Goal: Task Accomplishment & Management: Use online tool/utility

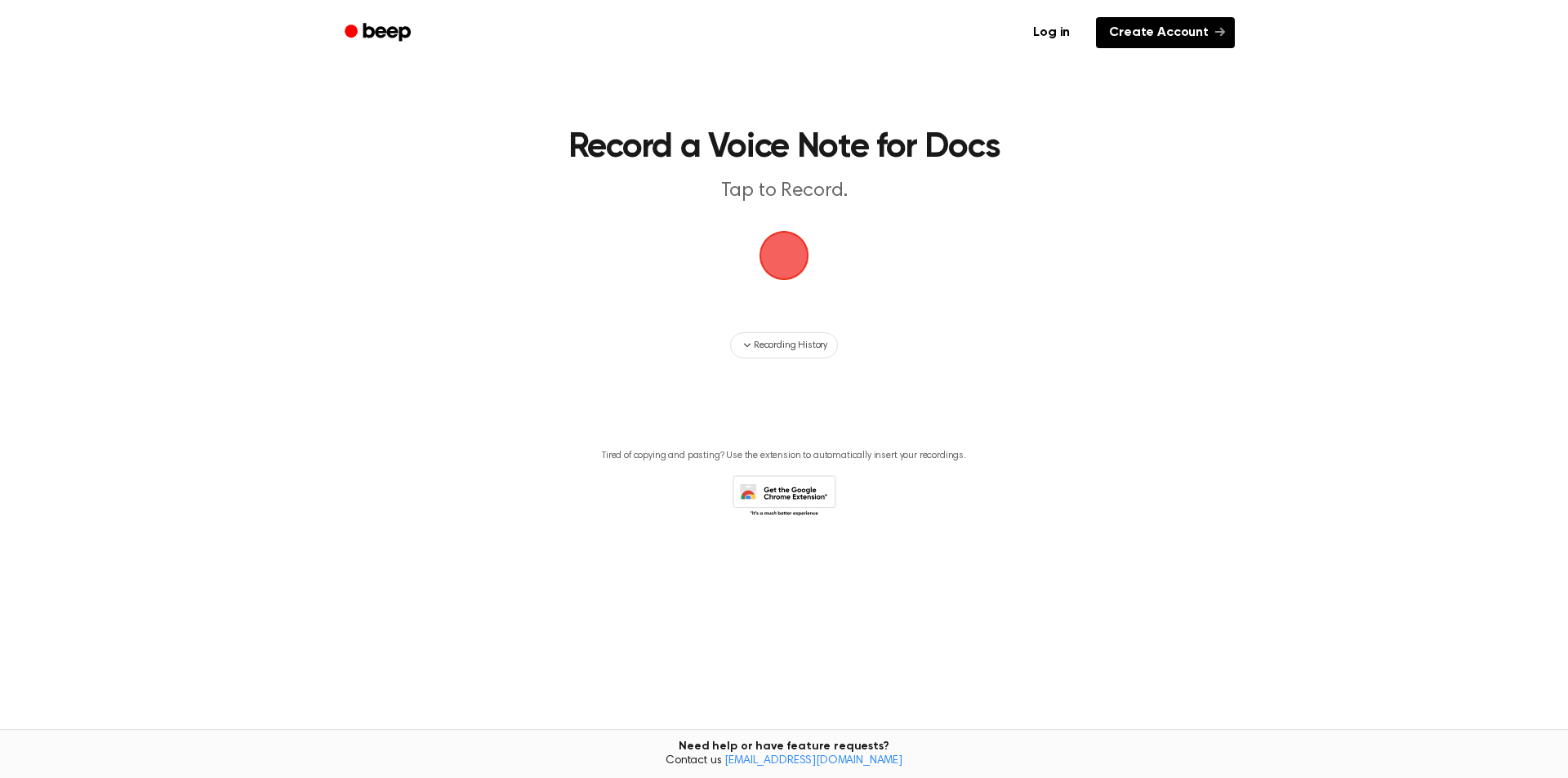
click at [1133, 43] on link "Create Account" at bounding box center [1165, 33] width 139 height 31
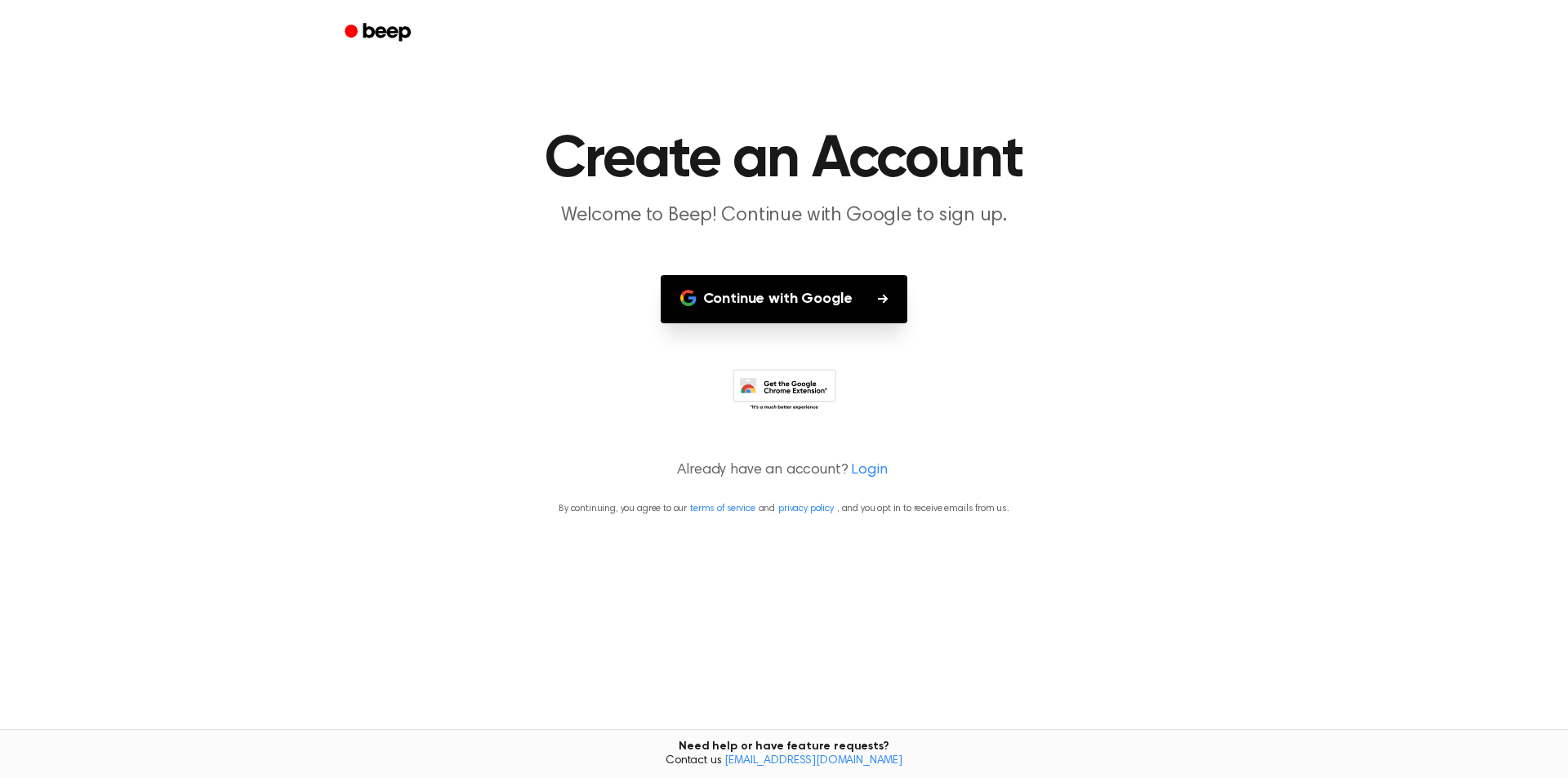
click at [802, 293] on button "Continue with Google" at bounding box center [784, 299] width 248 height 48
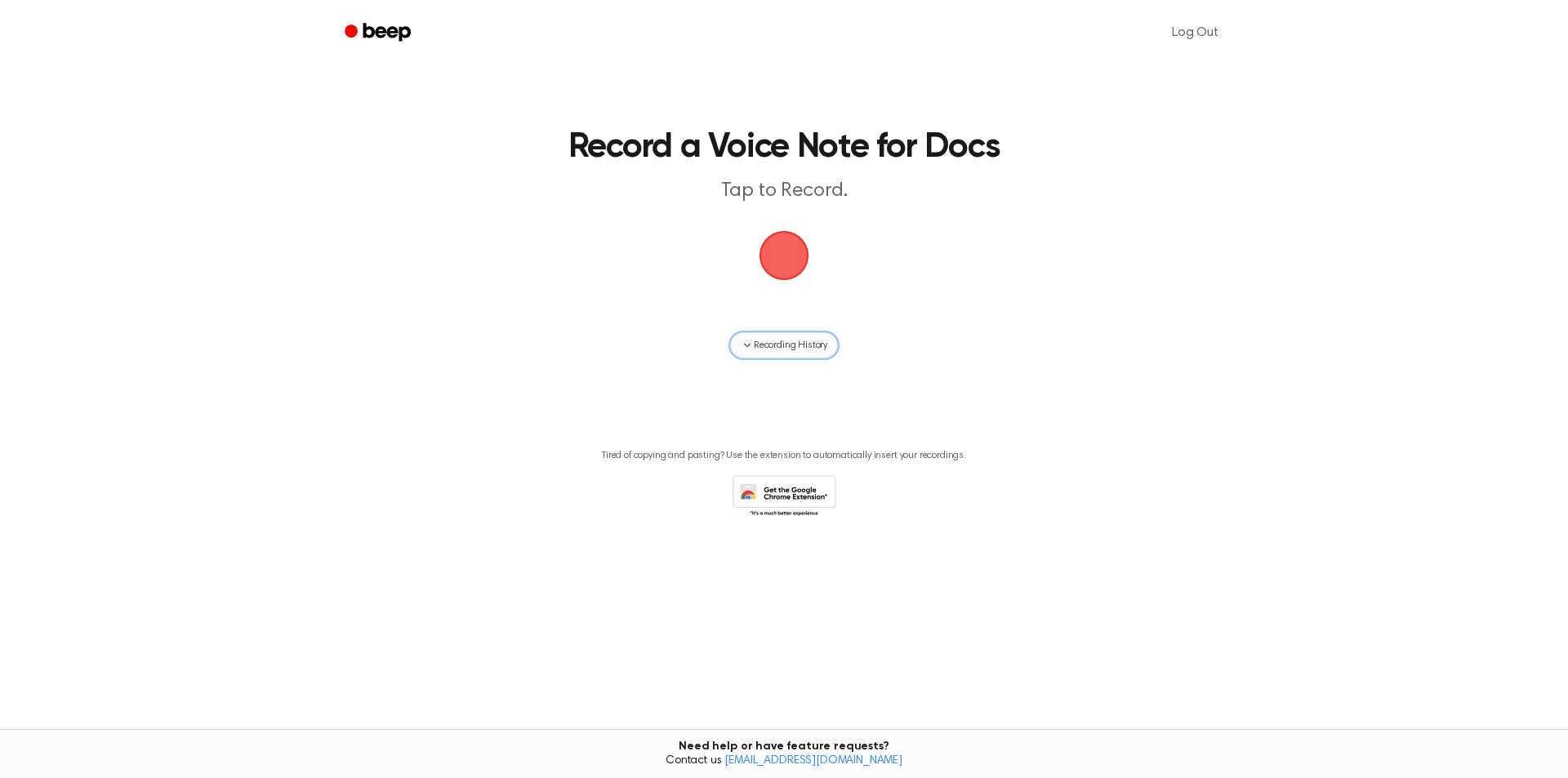
click at [786, 345] on span "Recording History" at bounding box center [791, 345] width 74 height 15
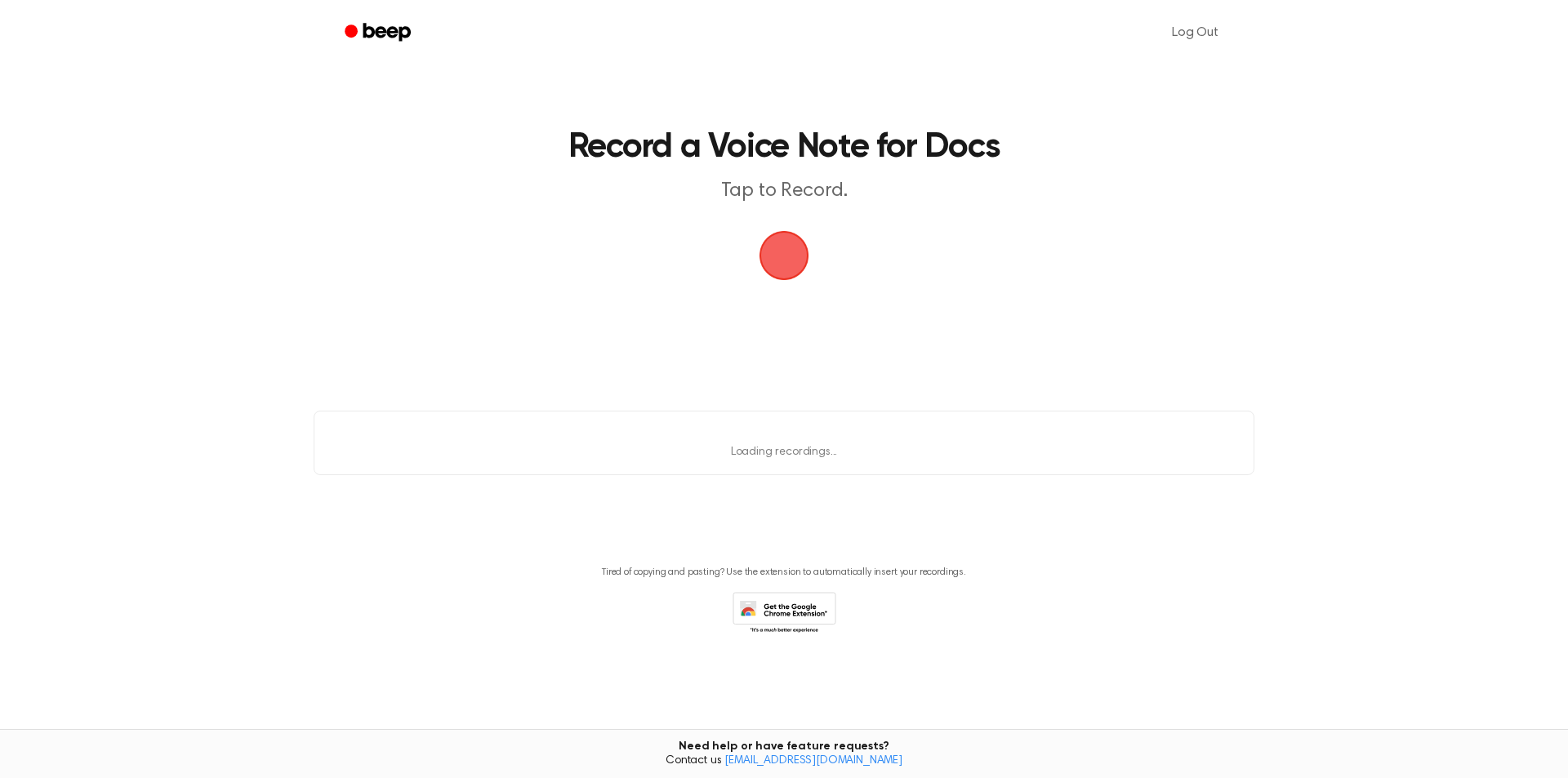
click at [784, 237] on span "button" at bounding box center [784, 256] width 59 height 59
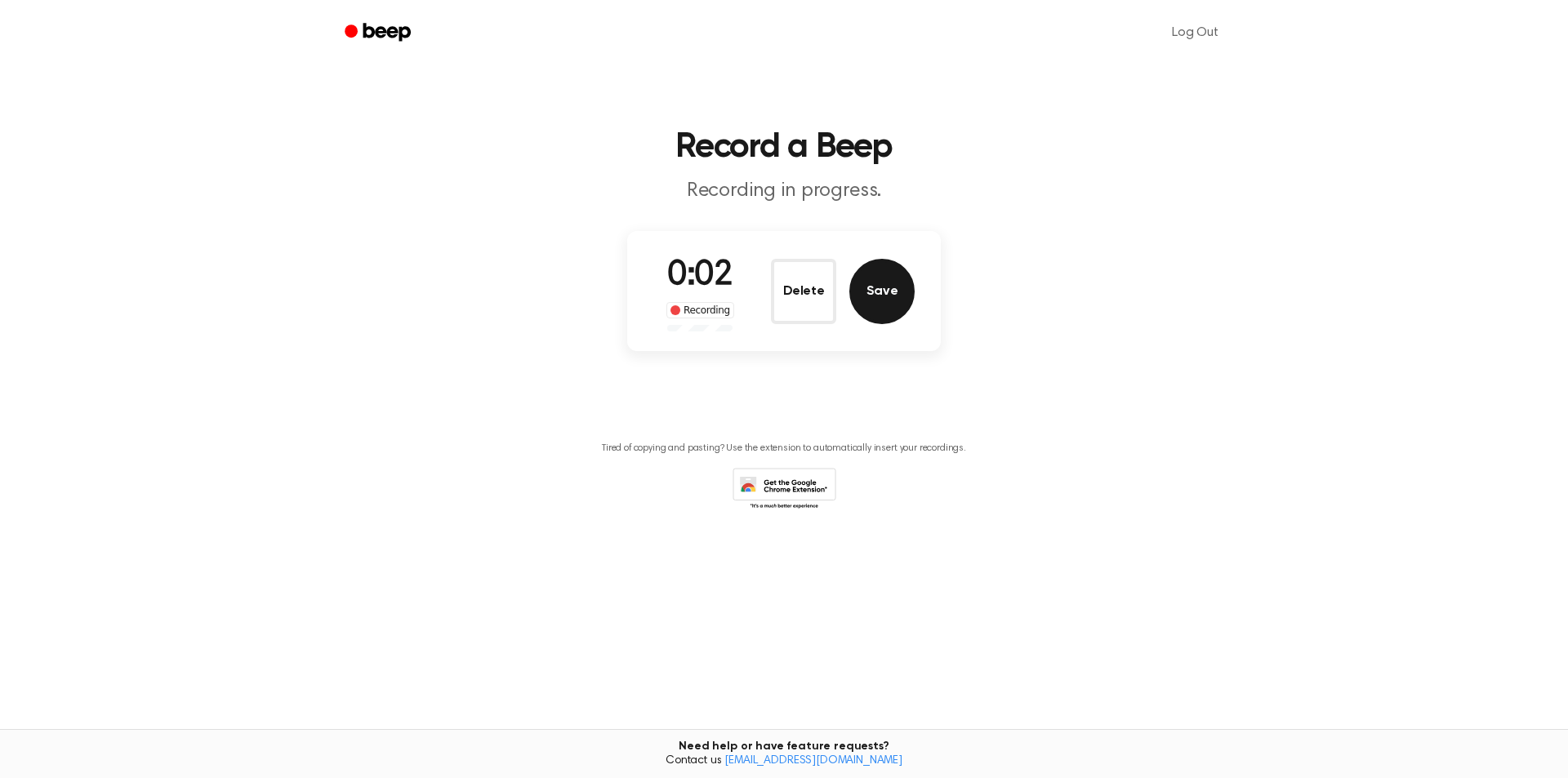
click at [901, 295] on button "Save" at bounding box center [882, 292] width 66 height 66
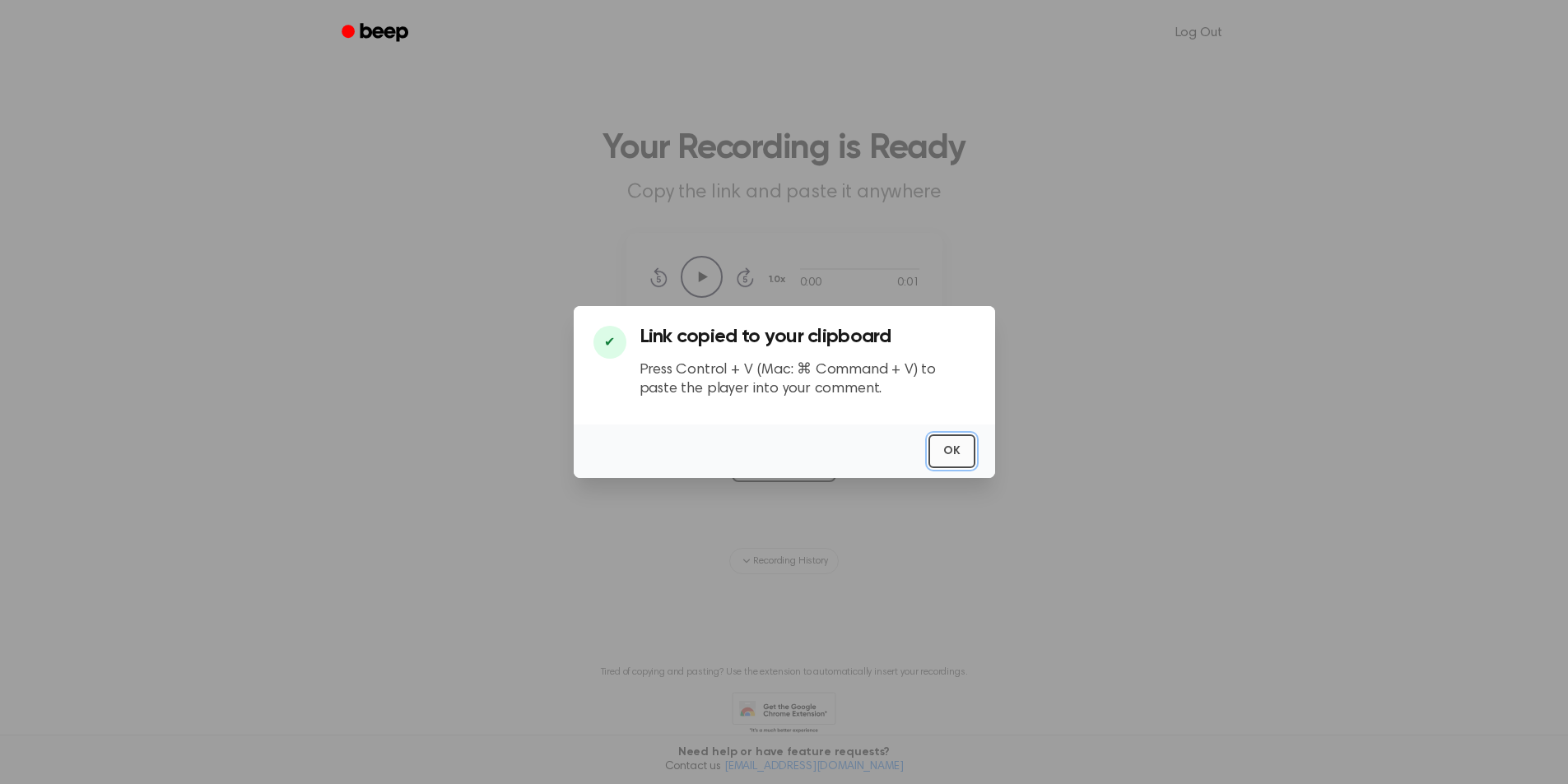
click at [958, 454] on button "OK" at bounding box center [951, 451] width 47 height 34
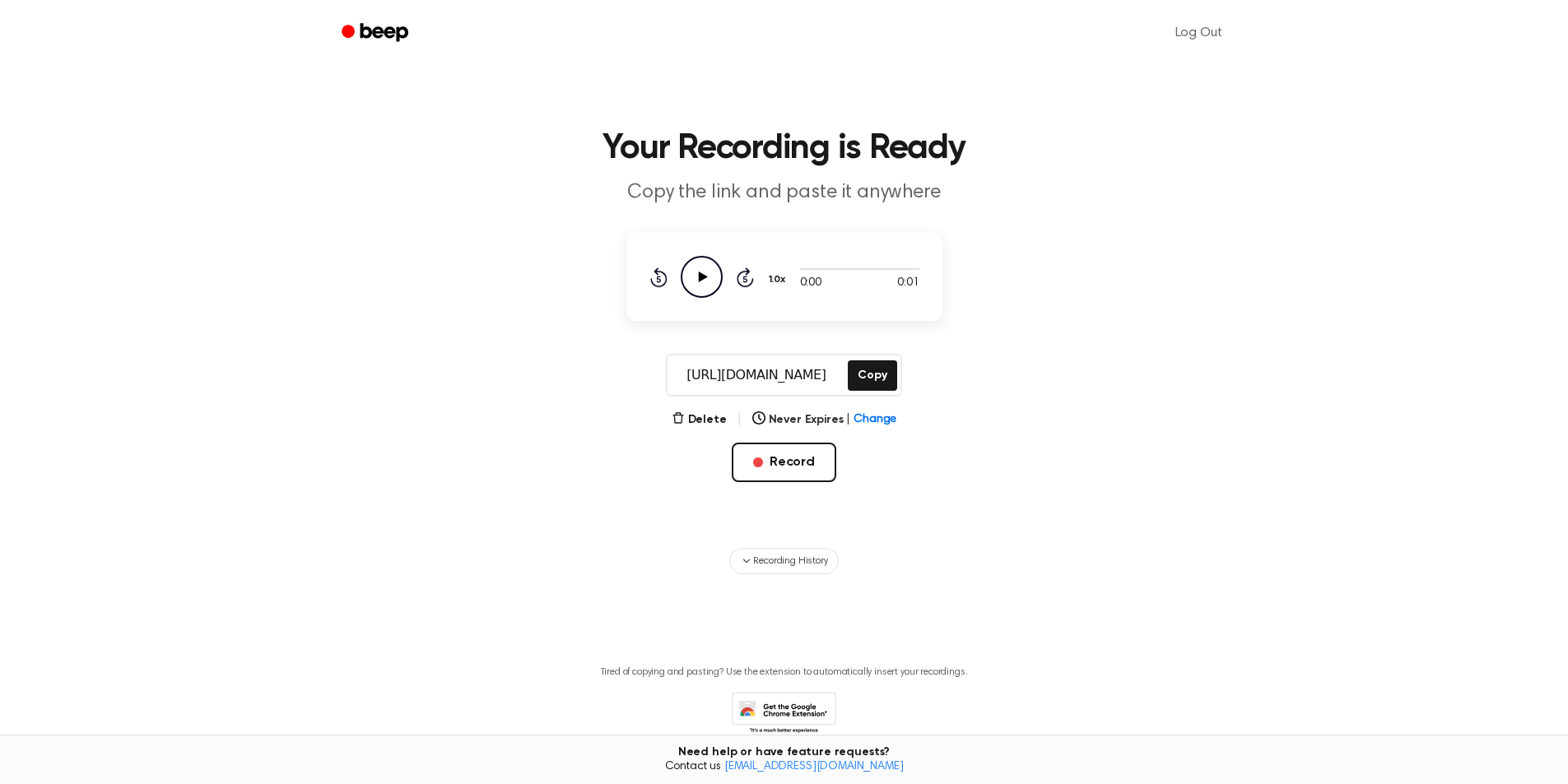
click at [695, 273] on icon "Play Audio" at bounding box center [701, 277] width 42 height 42
click at [808, 559] on span "Recording History" at bounding box center [790, 561] width 74 height 15
click at [808, 559] on main "Your Recording is Ready Copy the link and paste it anywhere 0:01 0:01 1.0x Rewi…" at bounding box center [784, 444] width 1568 height 887
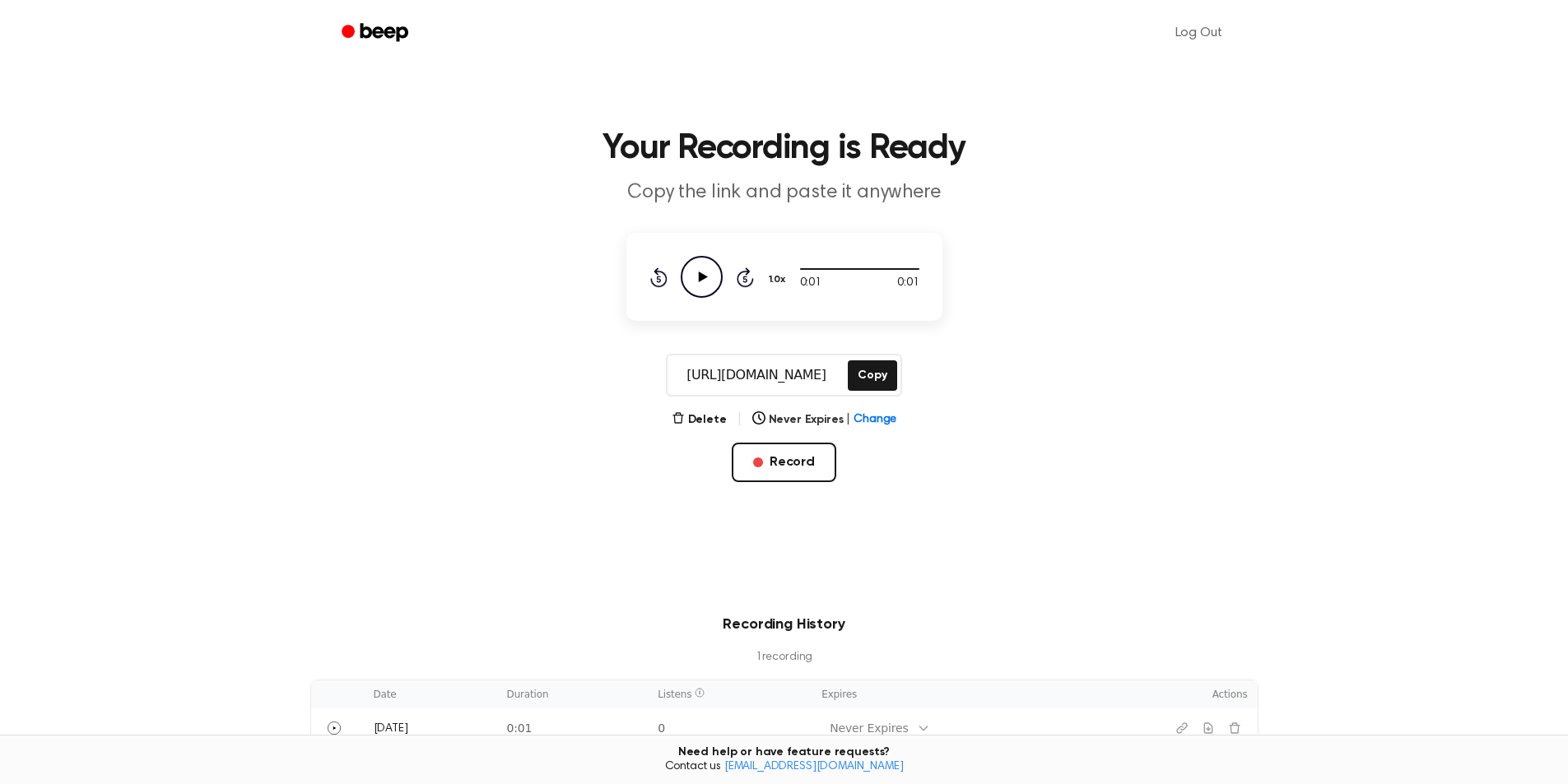
click at [394, 40] on icon "Beep" at bounding box center [376, 32] width 70 height 24
